Goal: Use online tool/utility: Utilize a website feature to perform a specific function

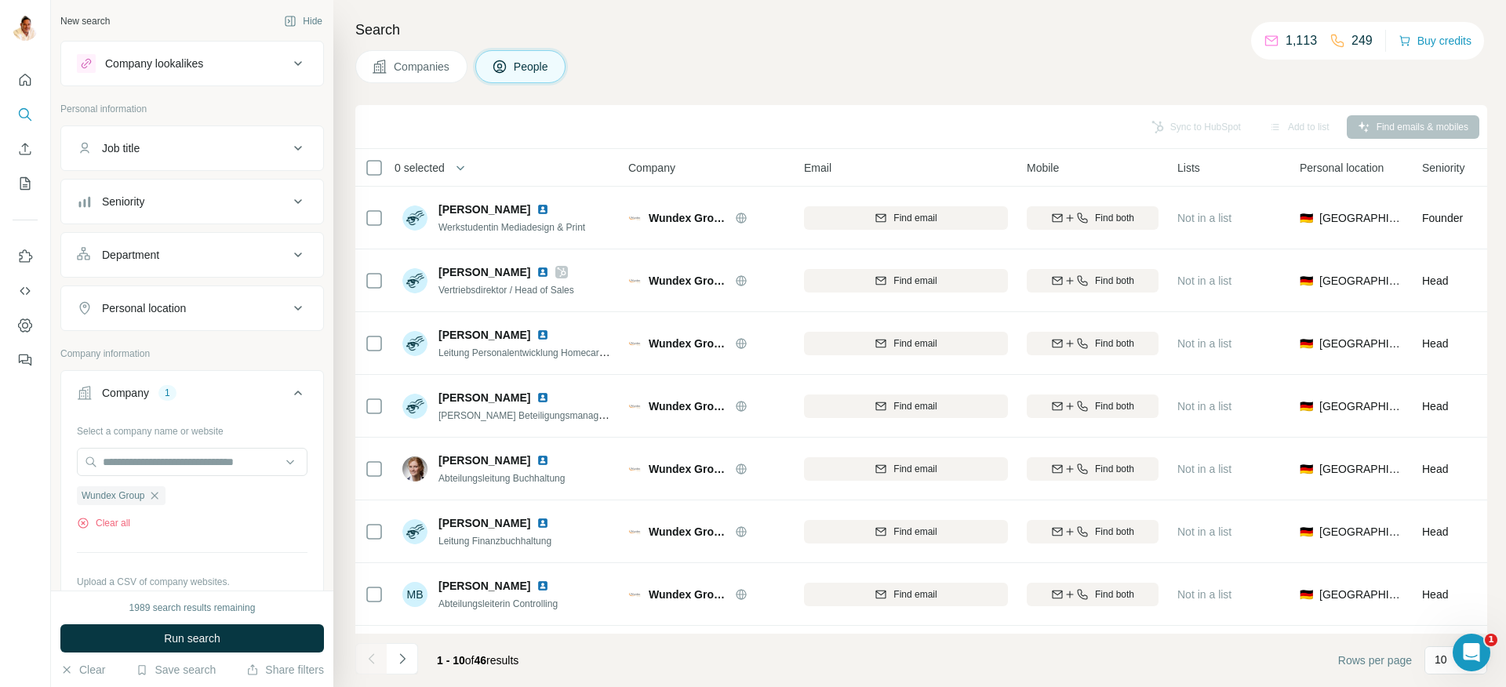
click at [153, 494] on icon "button" at bounding box center [154, 495] width 13 height 13
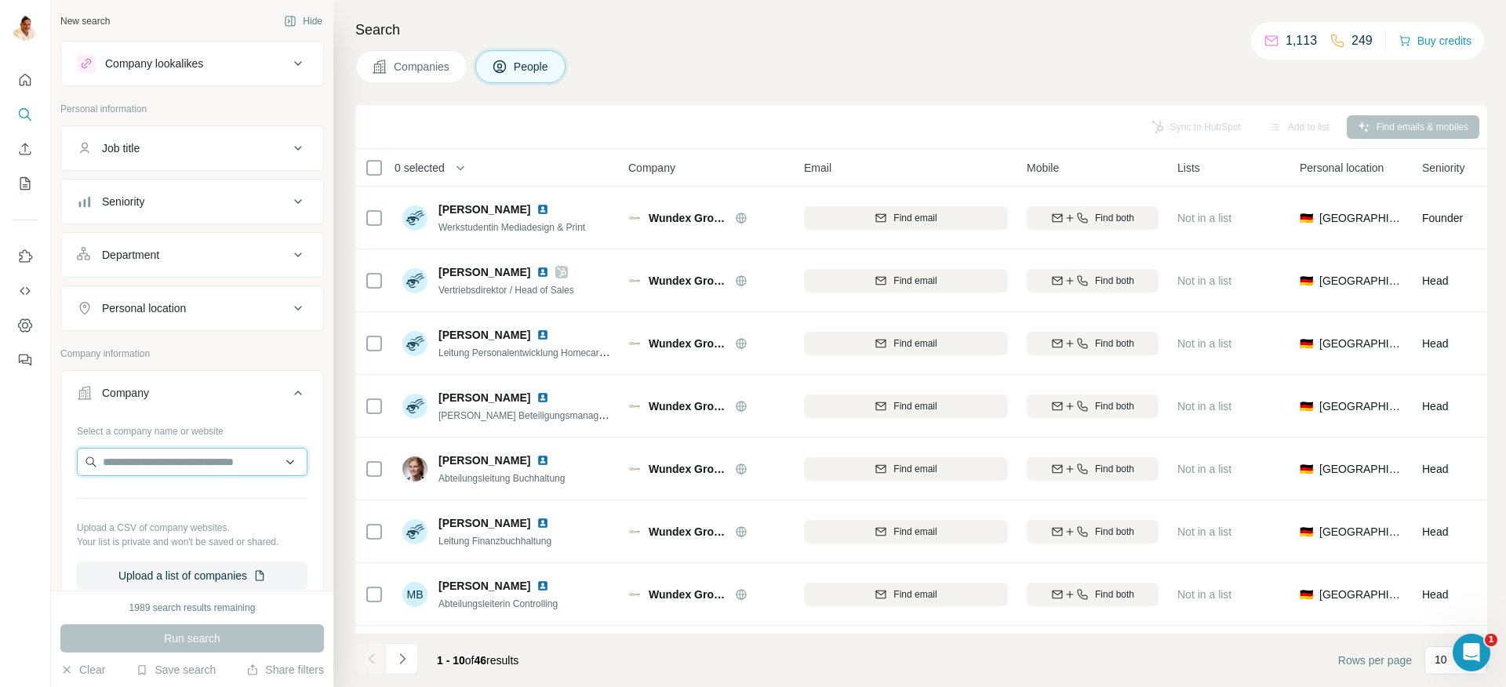
click at [155, 467] on input "text" at bounding box center [192, 462] width 231 height 28
type input "**********"
click at [167, 498] on p "[PERSON_NAME] Premium Coaching" at bounding box center [207, 504] width 174 height 31
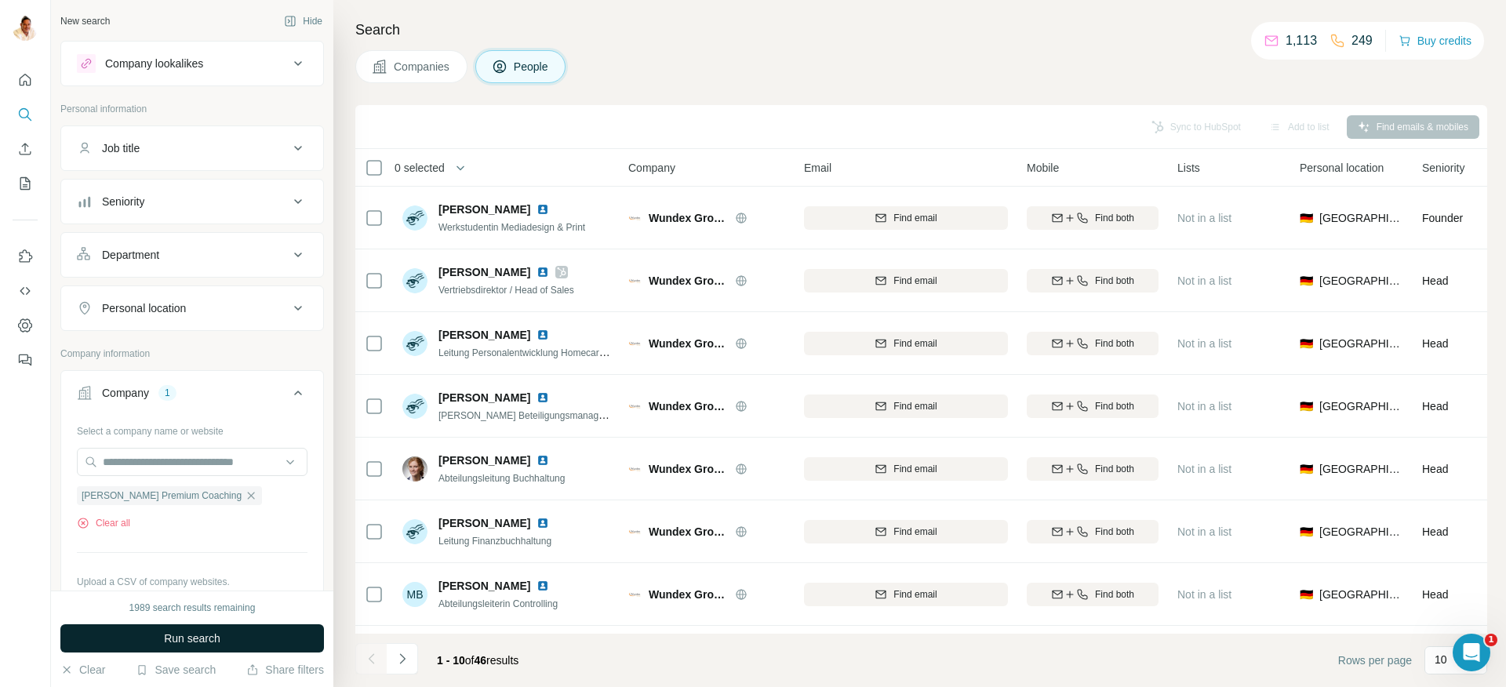
click at [195, 629] on button "Run search" at bounding box center [192, 638] width 264 height 28
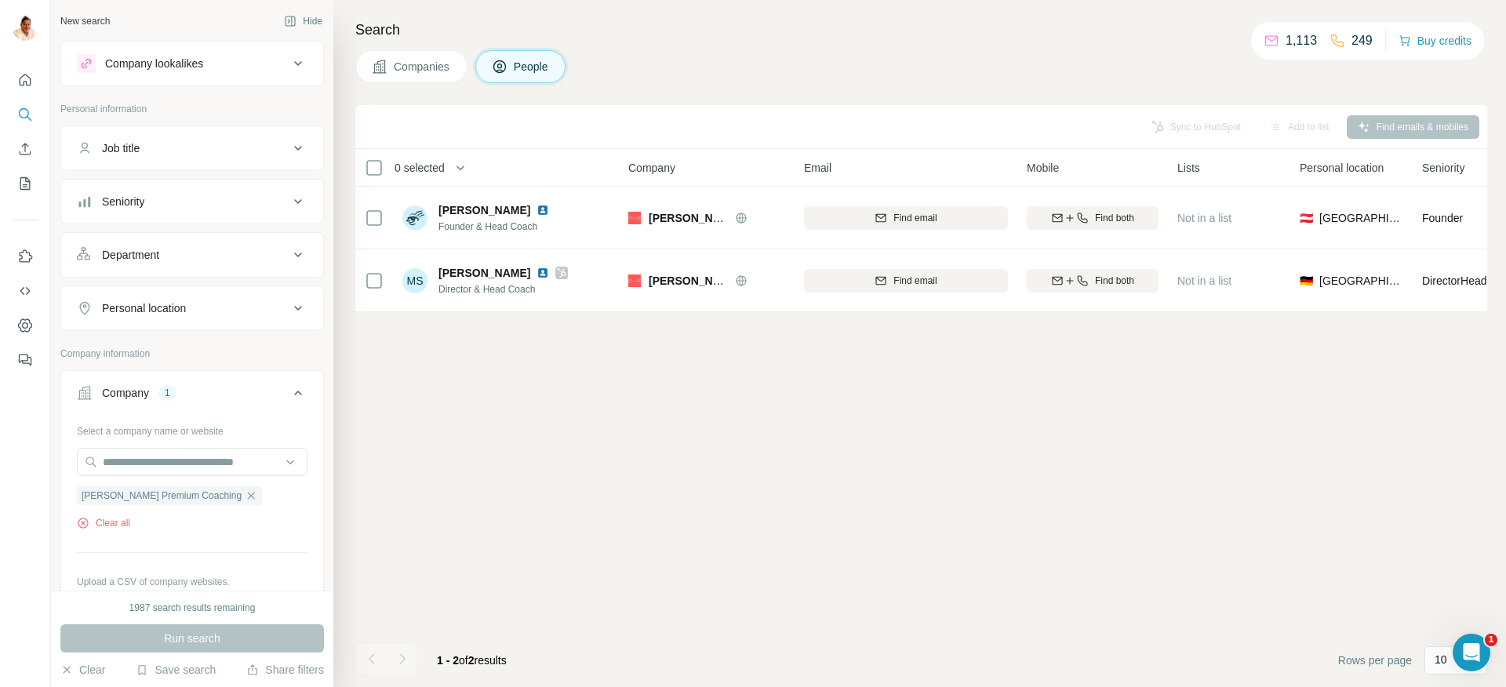
click at [433, 65] on span "Companies" at bounding box center [422, 67] width 57 height 16
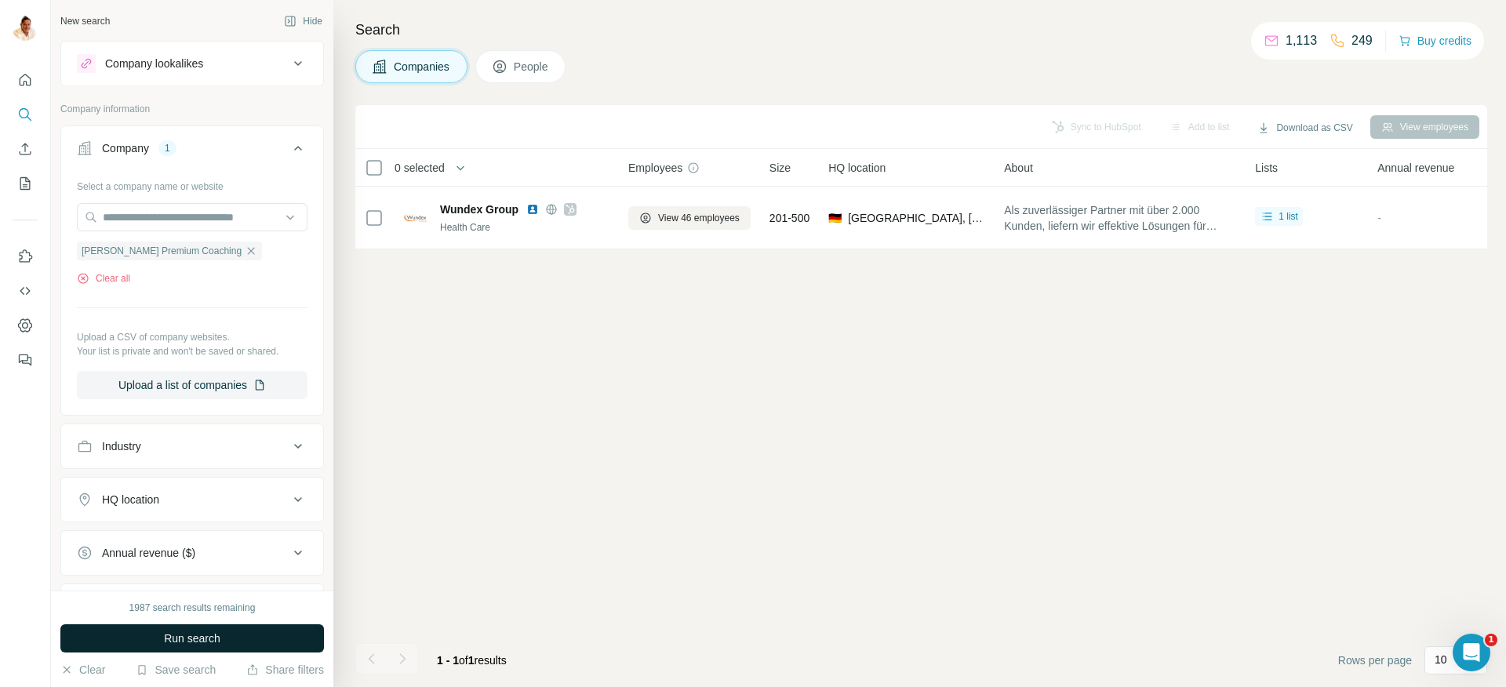
click at [168, 638] on span "Run search" at bounding box center [192, 639] width 56 height 16
